Goal: Contribute content: Contribute content

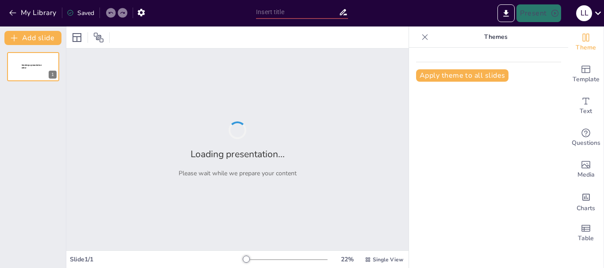
type input "Todo lo que Necesitas Saber sobre Libranza: ¡Capacitación Interactiva!"
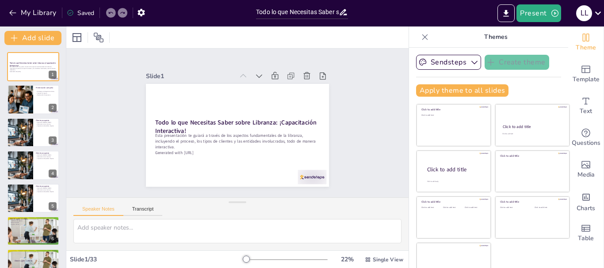
checkbox input "true"
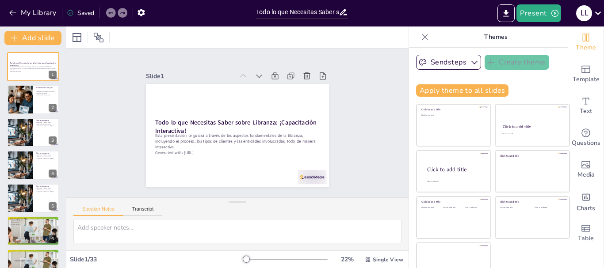
checkbox input "true"
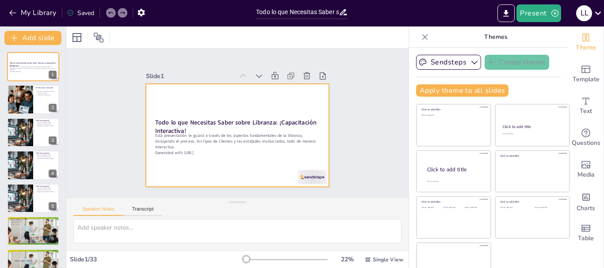
checkbox input "true"
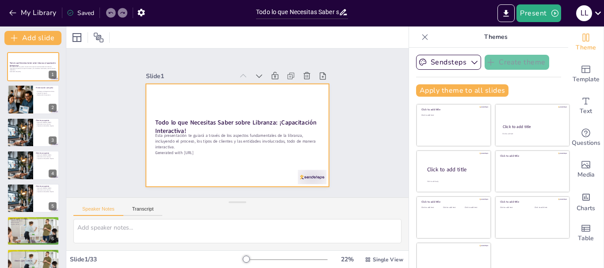
checkbox input "true"
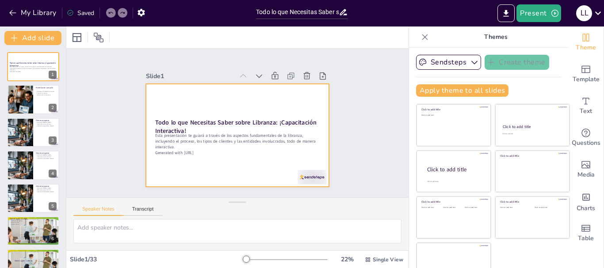
checkbox input "true"
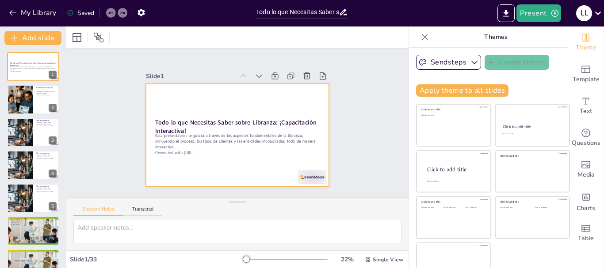
checkbox input "true"
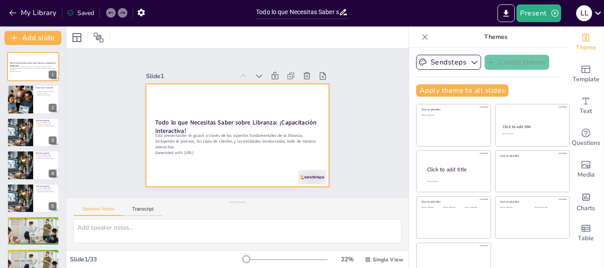
checkbox input "true"
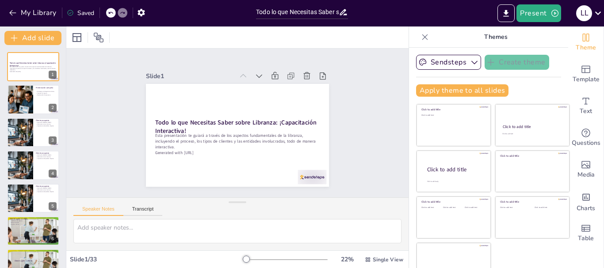
checkbox input "true"
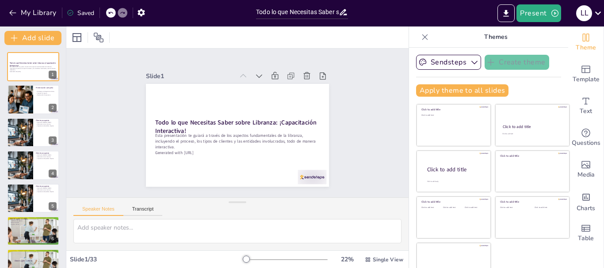
checkbox input "true"
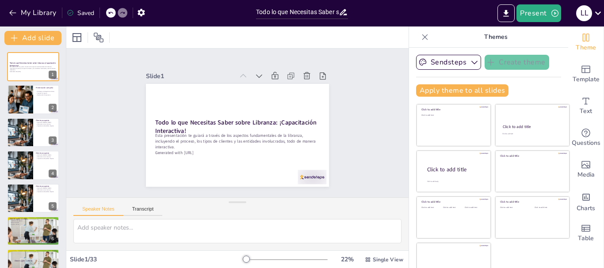
checkbox input "true"
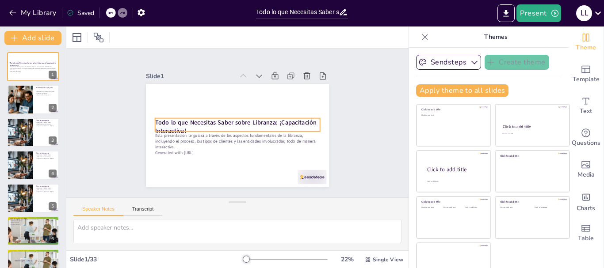
checkbox input "true"
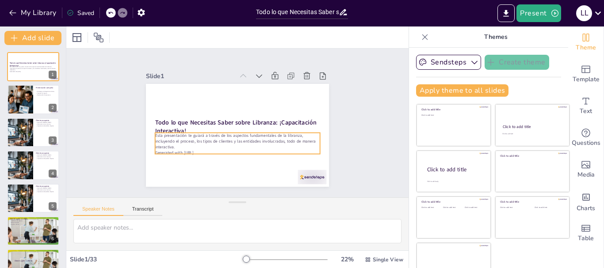
checkbox input "true"
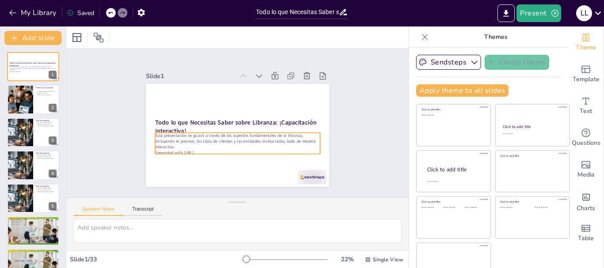
checkbox input "true"
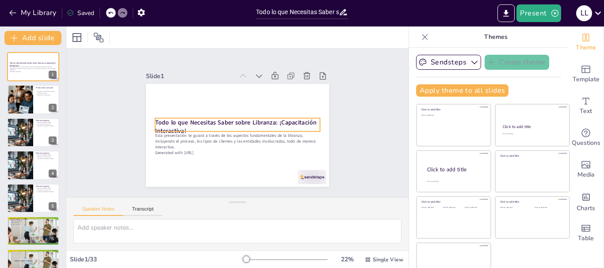
click at [200, 121] on strong "Todo lo que Necesitas Saber sobre Libranza: ¡Capacitación Interactiva!" at bounding box center [234, 122] width 148 height 88
click at [200, 121] on strong "Todo lo que Necesitas Saber sobre Libranza: ¡Capacitación Interactiva!" at bounding box center [235, 122] width 162 height 25
checkbox input "true"
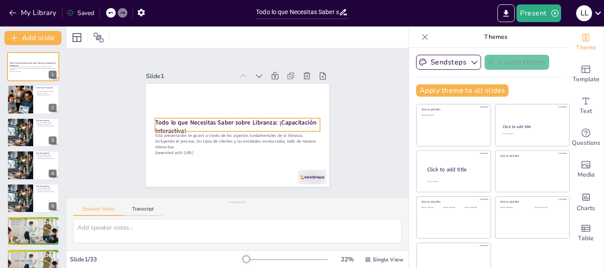
checkbox input "true"
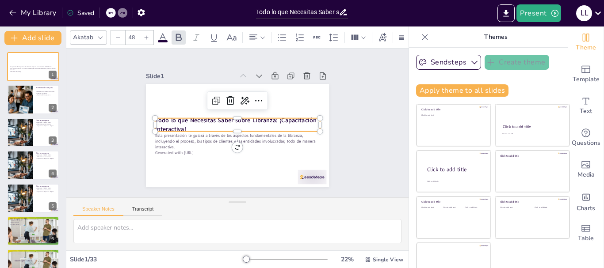
checkbox input "true"
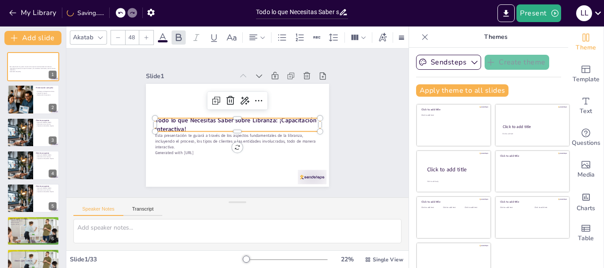
checkbox input "true"
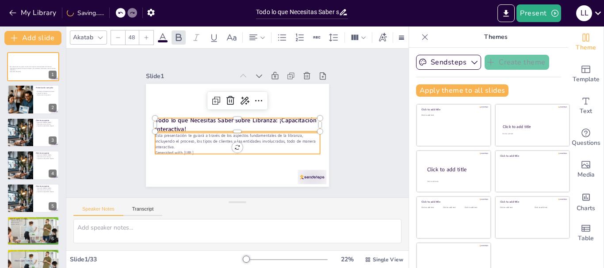
checkbox input "true"
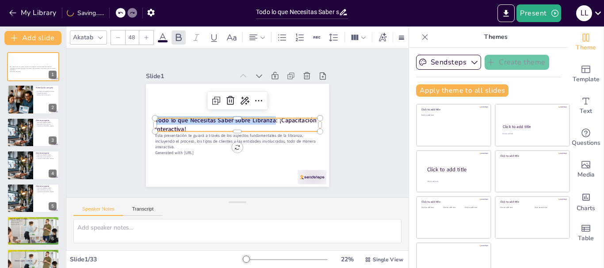
checkbox input "true"
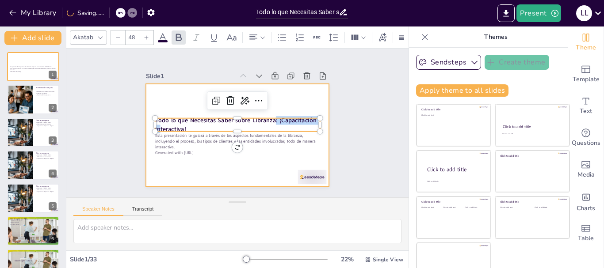
checkbox input "true"
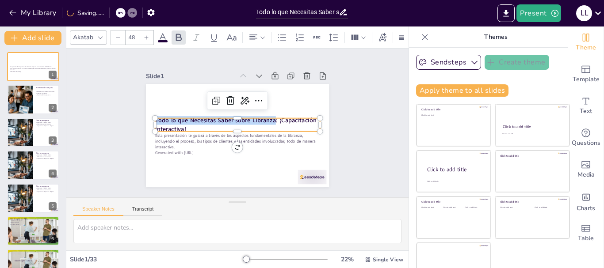
drag, startPoint x: 265, startPoint y: 117, endPoint x: 144, endPoint y: 115, distance: 121.1
click at [144, 115] on div "Esta presentación te guiará a través de los aspectos fundamentales de la libran…" at bounding box center [233, 134] width 206 height 155
checkbox input "true"
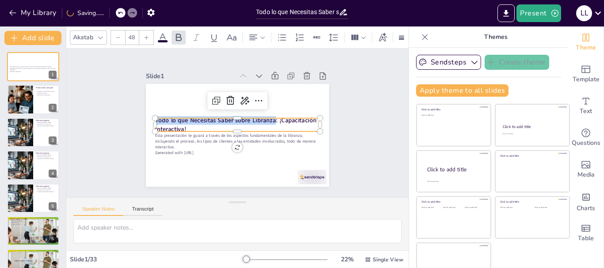
checkbox input "true"
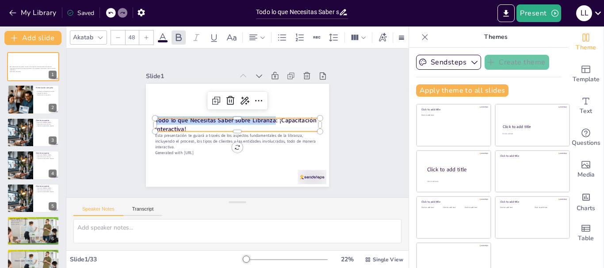
checkbox input "true"
copy strong "Todo lo que Necesitas Saber sobre Libranza"
checkbox input "true"
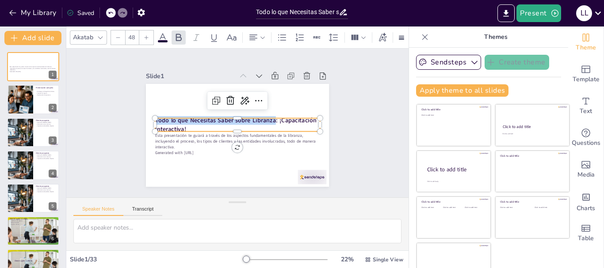
checkbox input "true"
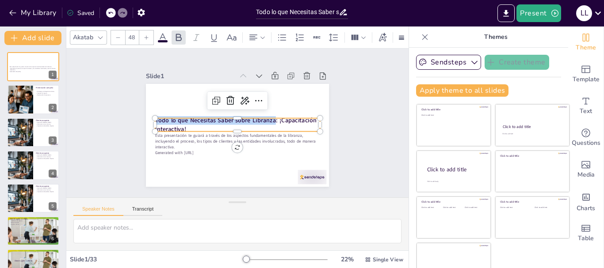
checkbox input "true"
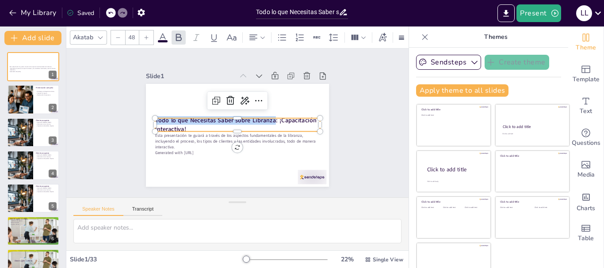
checkbox input "true"
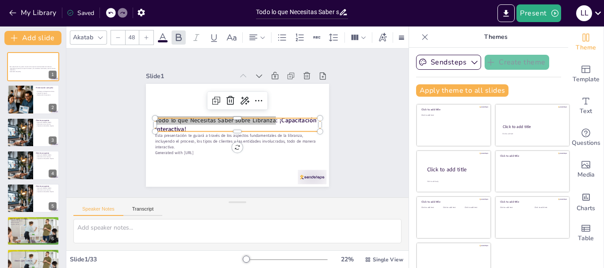
checkbox input "true"
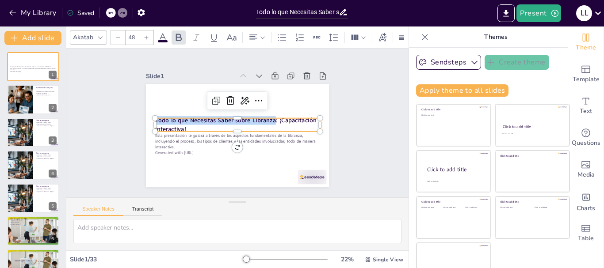
checkbox input "true"
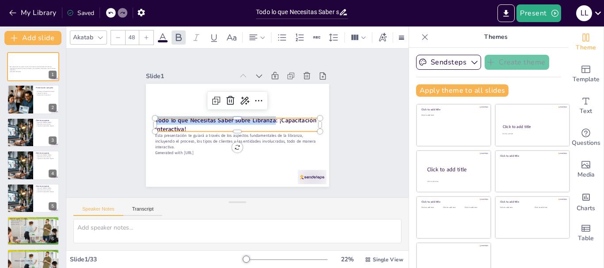
checkbox input "true"
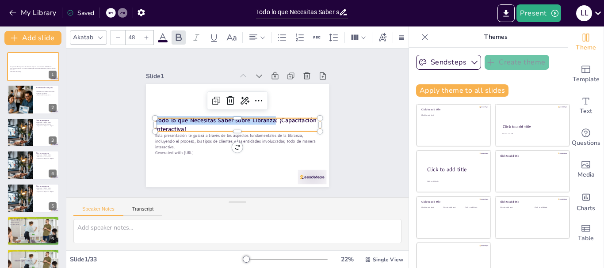
checkbox input "true"
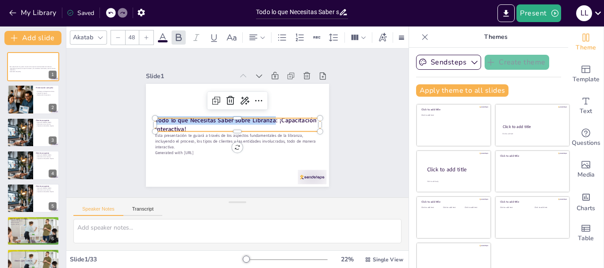
checkbox input "true"
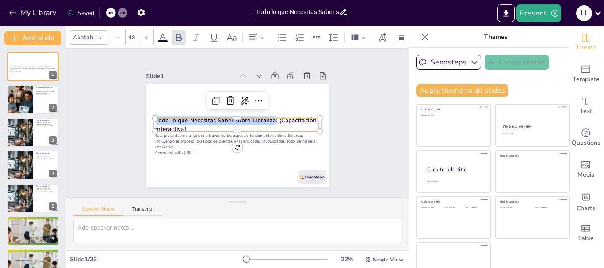
checkbox input "true"
click at [173, 151] on div "Esta presentación te guiará a través de los aspectos fundamentales de la libran…" at bounding box center [234, 135] width 201 height 139
checkbox input "true"
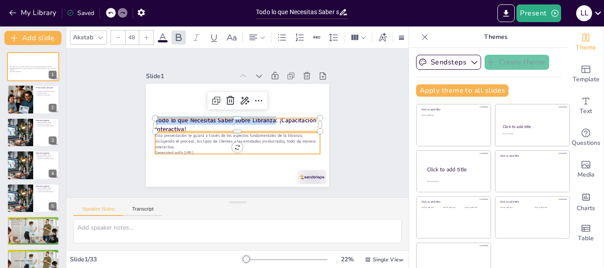
checkbox input "true"
type input "32"
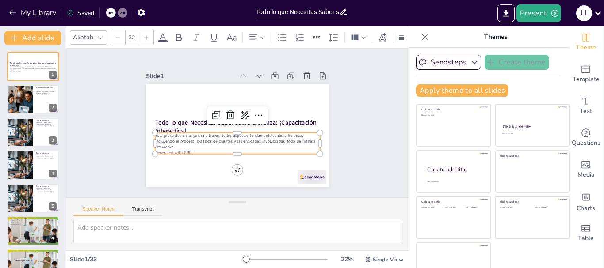
checkbox input "true"
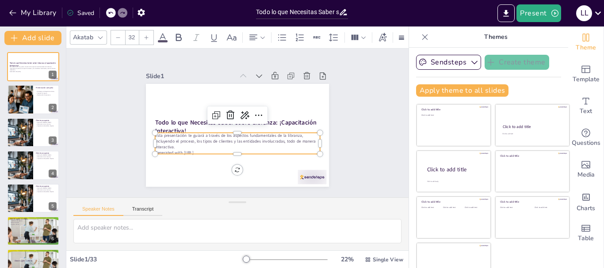
checkbox input "true"
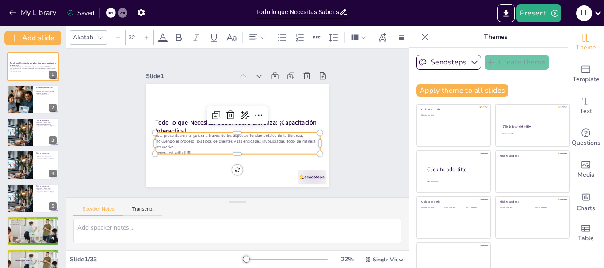
checkbox input "true"
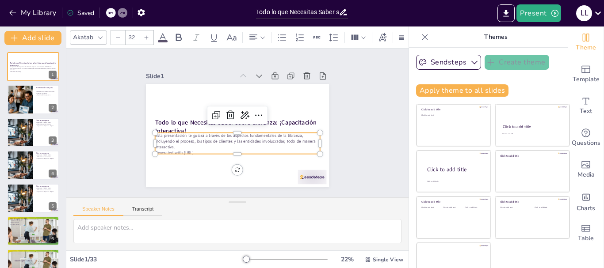
checkbox input "true"
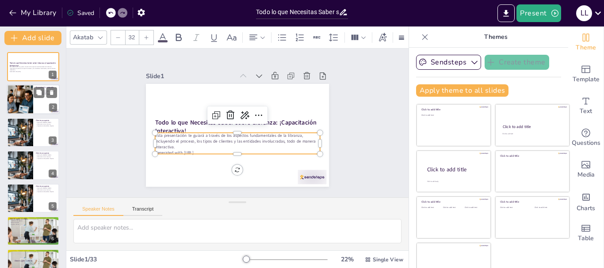
checkbox input "true"
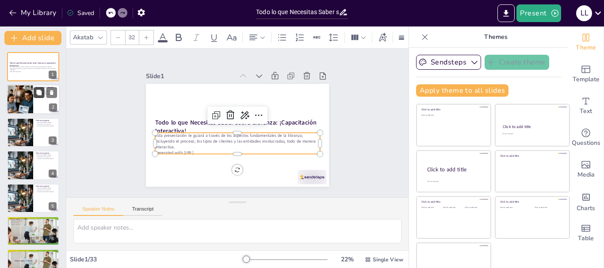
checkbox input "true"
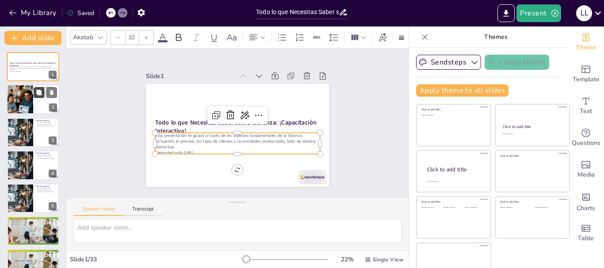
checkbox input "true"
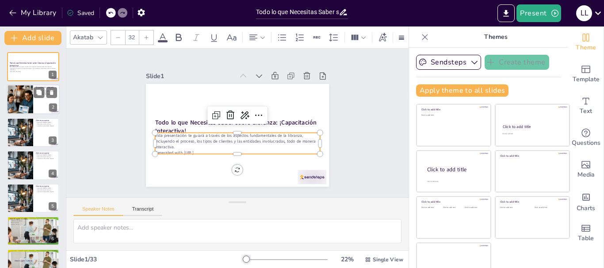
checkbox input "true"
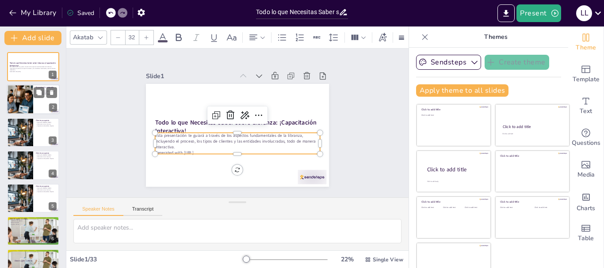
click at [37, 102] on div at bounding box center [33, 100] width 53 height 30
type textarea "Estas estrategias son fundamentales para mejorar la captación de clientes, aseg…"
checkbox input "true"
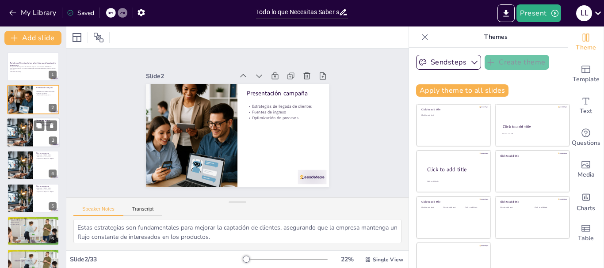
click at [34, 133] on div at bounding box center [33, 133] width 53 height 30
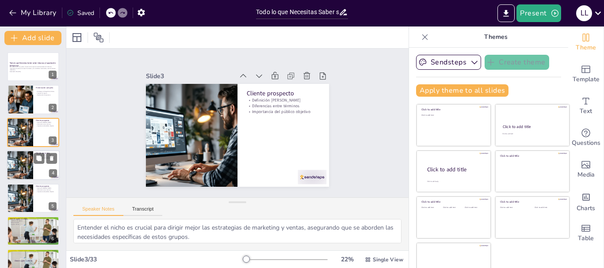
click at [38, 168] on div at bounding box center [33, 165] width 53 height 30
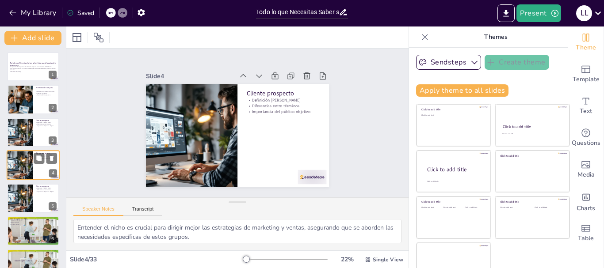
scroll to position [9, 0]
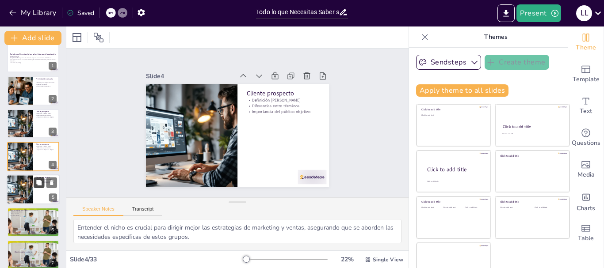
click at [38, 187] on button at bounding box center [39, 182] width 11 height 11
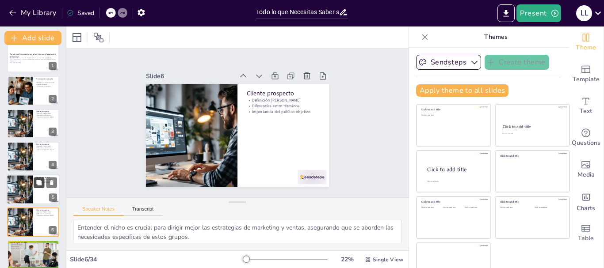
scroll to position [75, 0]
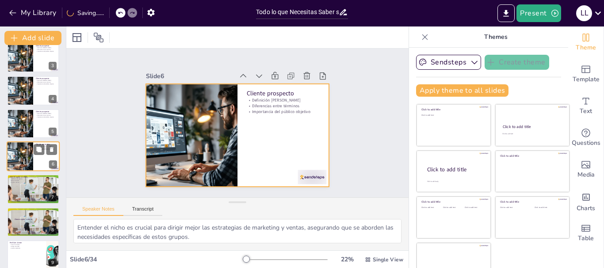
click at [37, 156] on div at bounding box center [33, 156] width 53 height 30
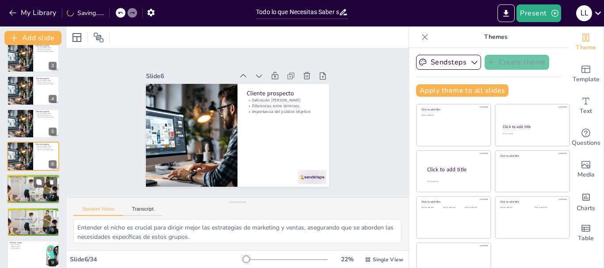
click at [20, 191] on div at bounding box center [33, 190] width 70 height 30
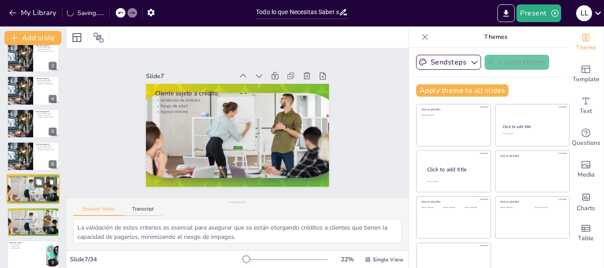
scroll to position [107, 0]
